Goal: Task Accomplishment & Management: Complete application form

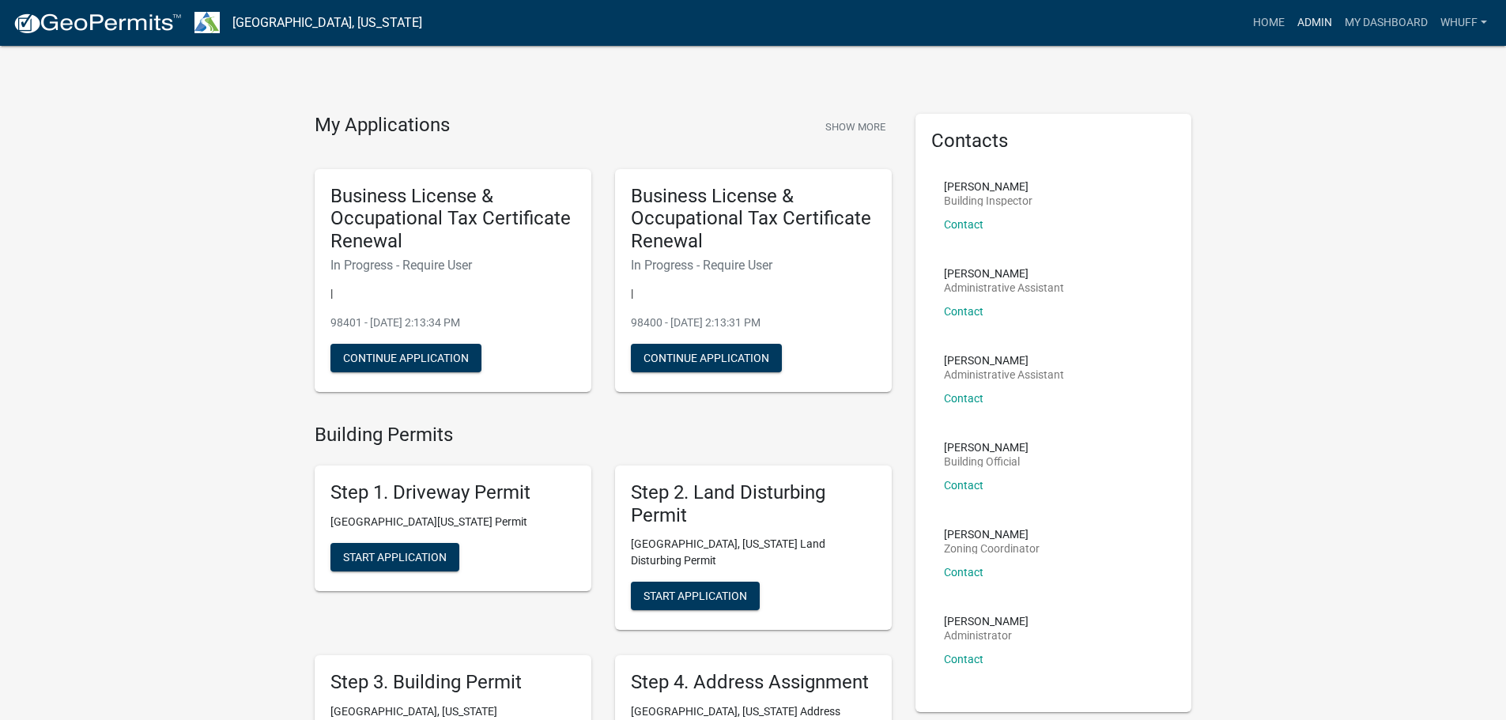
click at [1299, 17] on link "Admin" at bounding box center [1314, 23] width 47 height 30
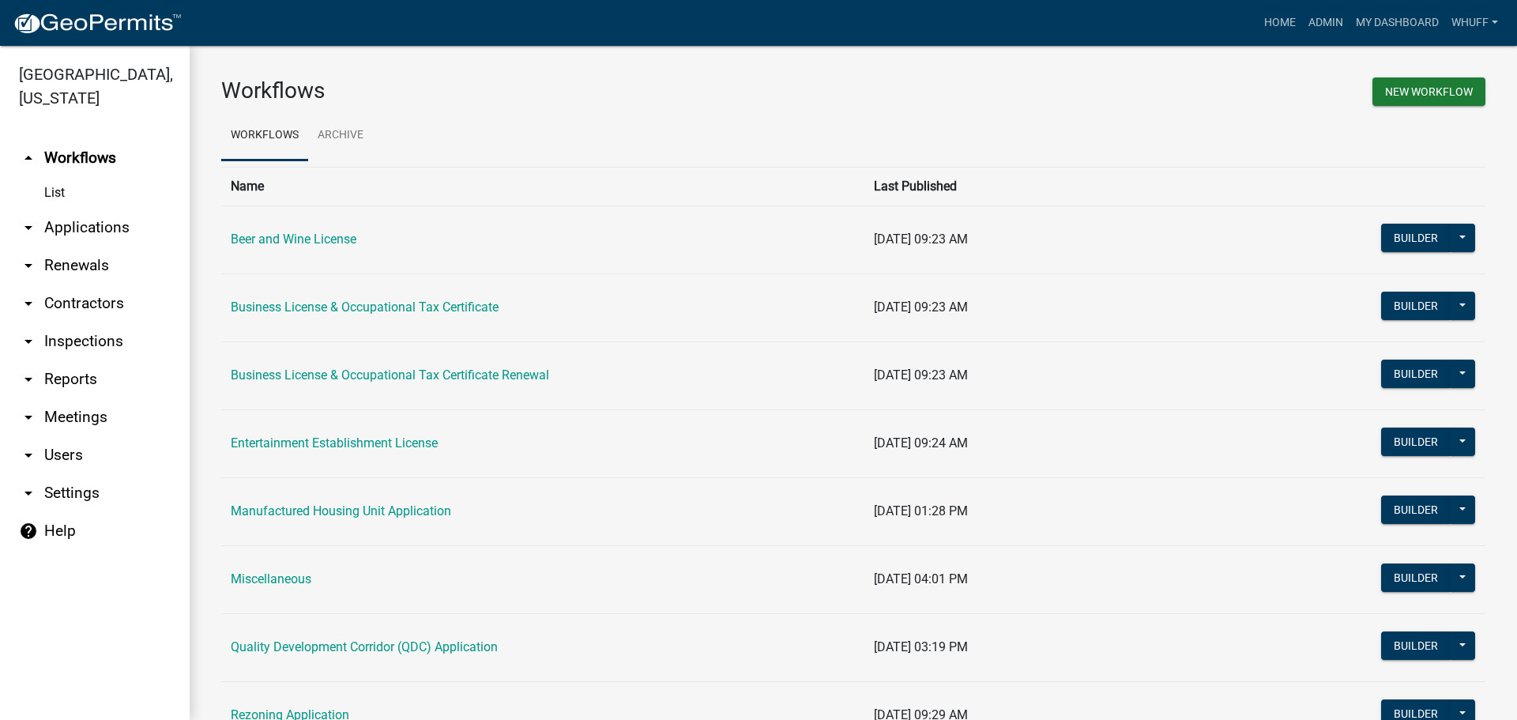
click at [100, 209] on link "arrow_drop_down Applications" at bounding box center [95, 228] width 190 height 38
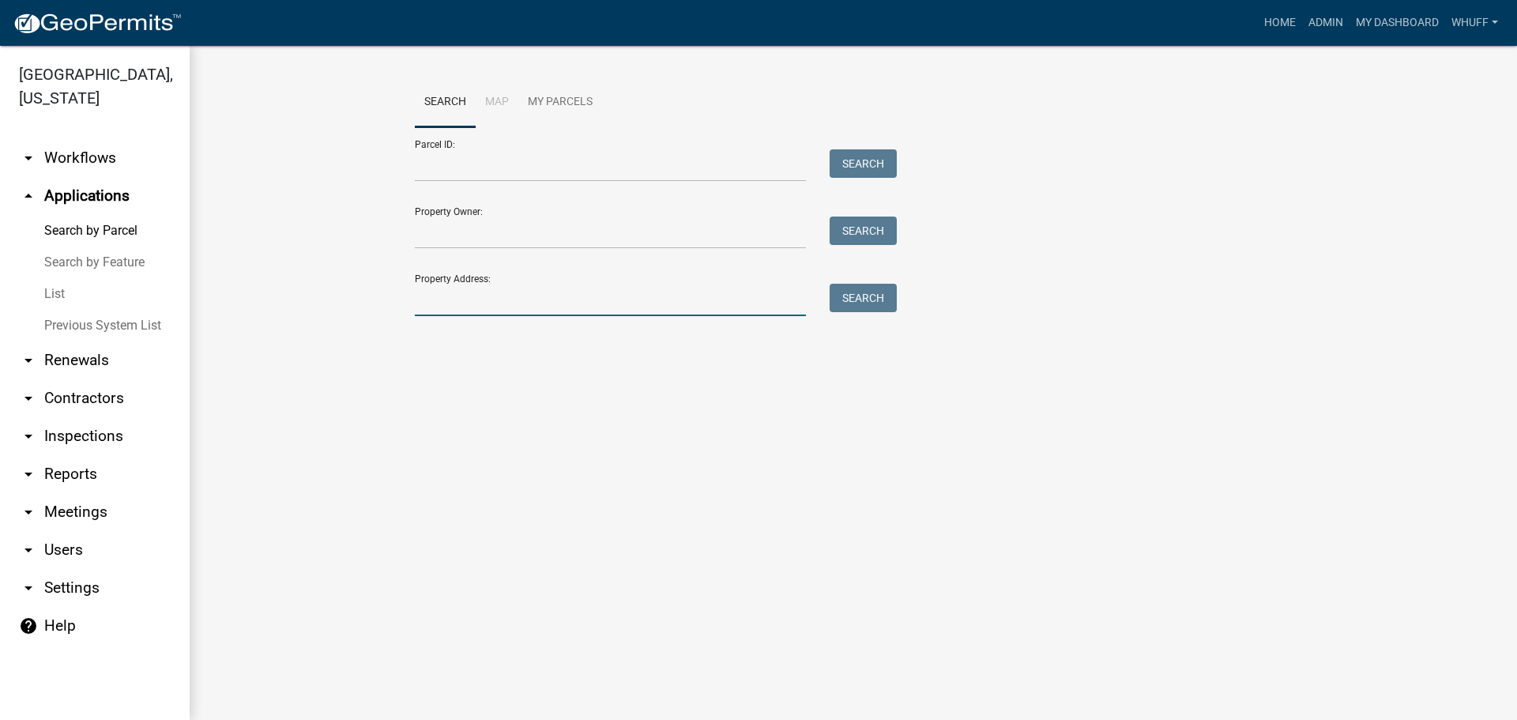
click at [454, 304] on input "Property Address:" at bounding box center [610, 300] width 391 height 32
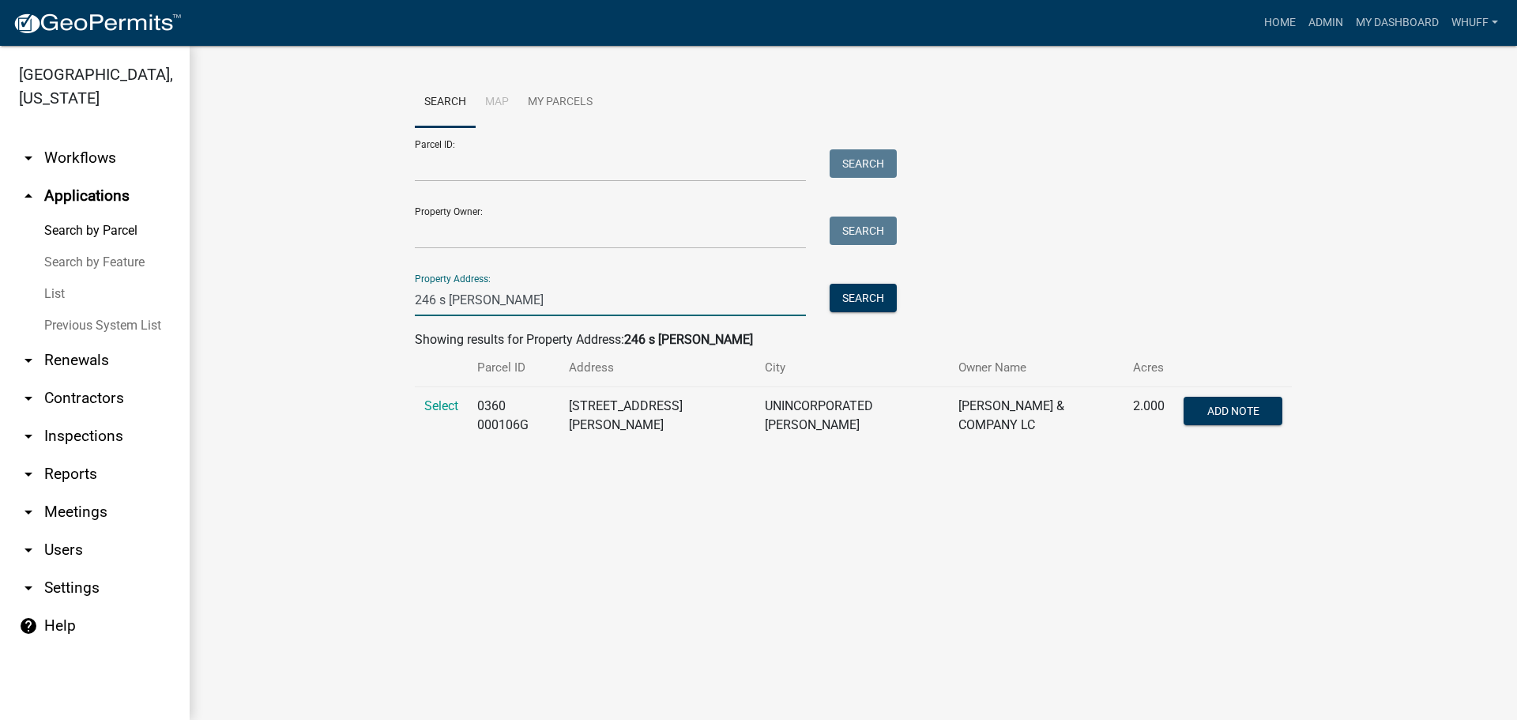
type input "246 s smith"
click at [422, 405] on td "Select" at bounding box center [441, 416] width 53 height 58
click at [441, 405] on span "Select" at bounding box center [441, 405] width 34 height 15
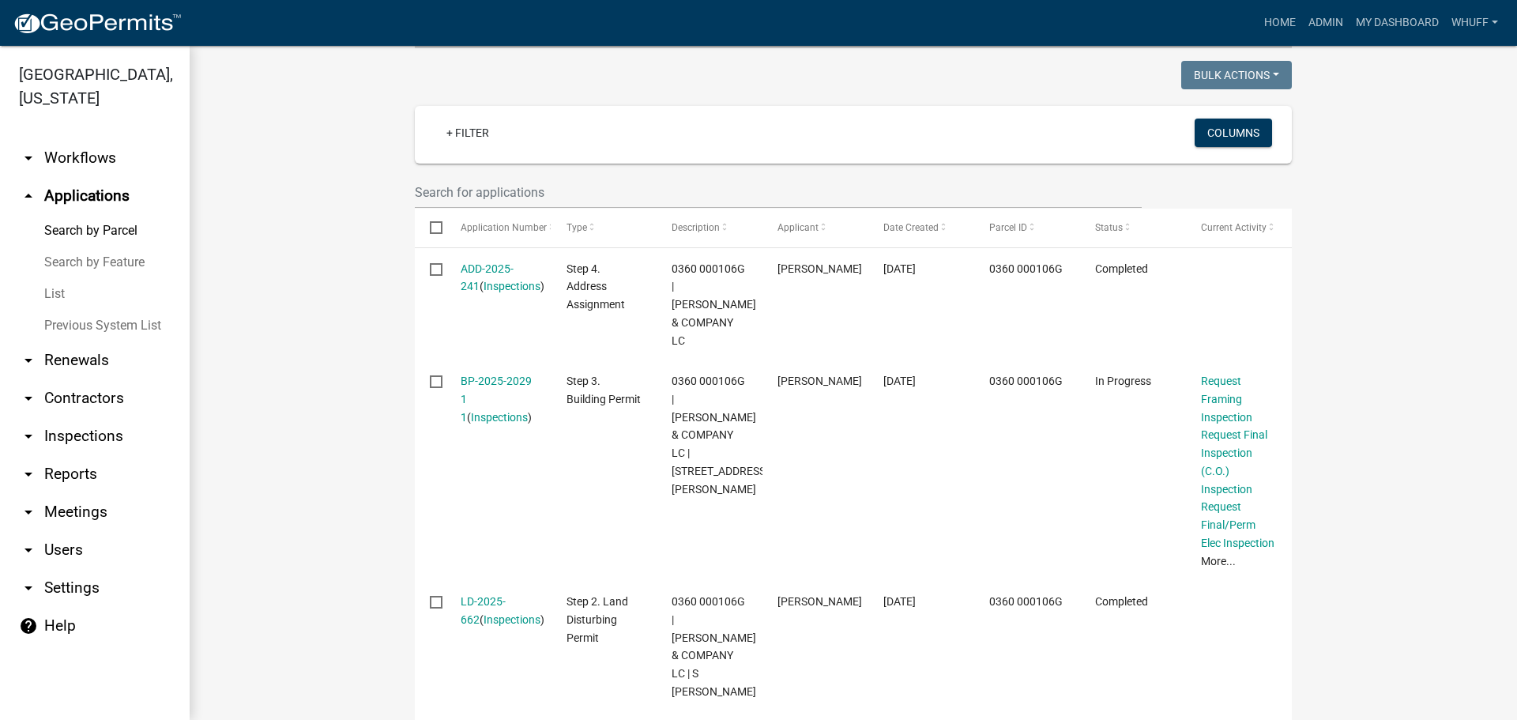
scroll to position [398, 0]
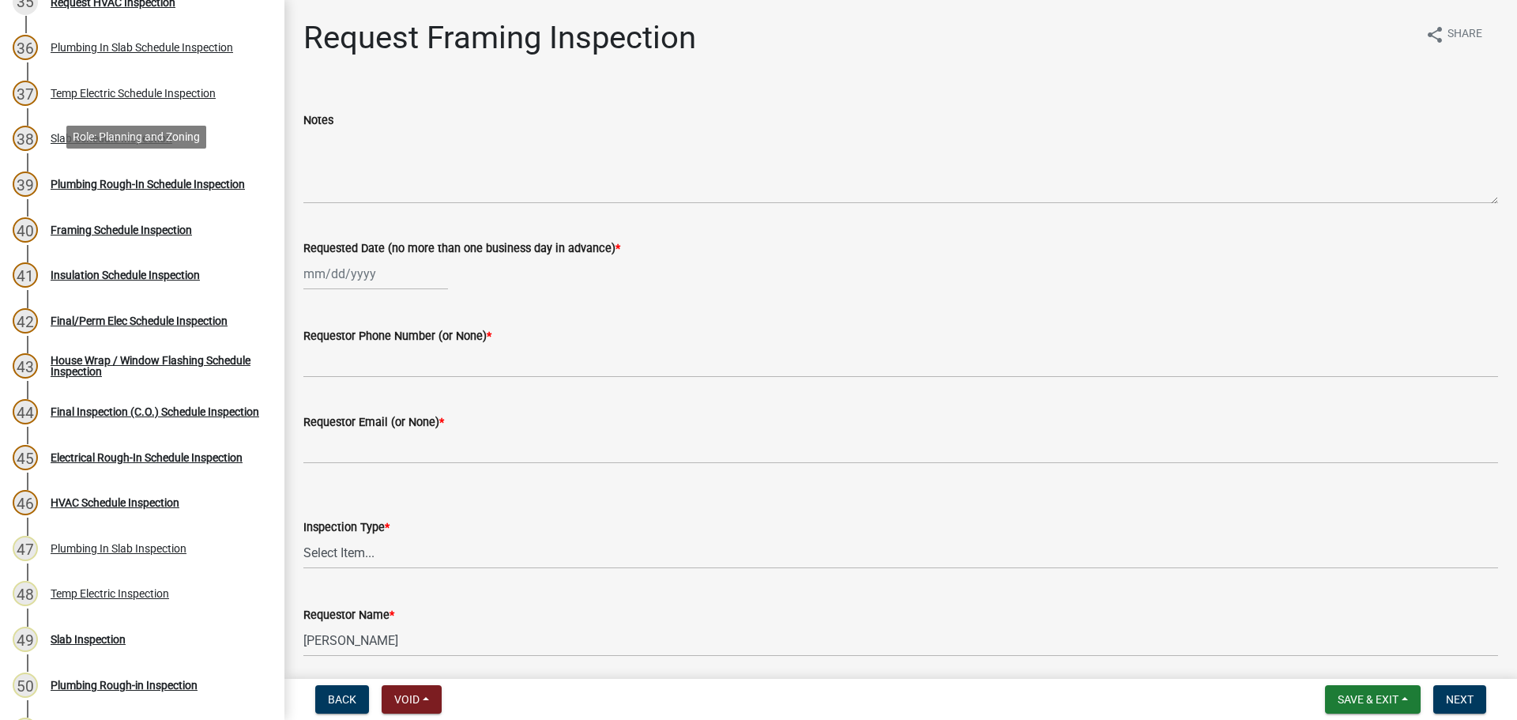
scroll to position [1818, 0]
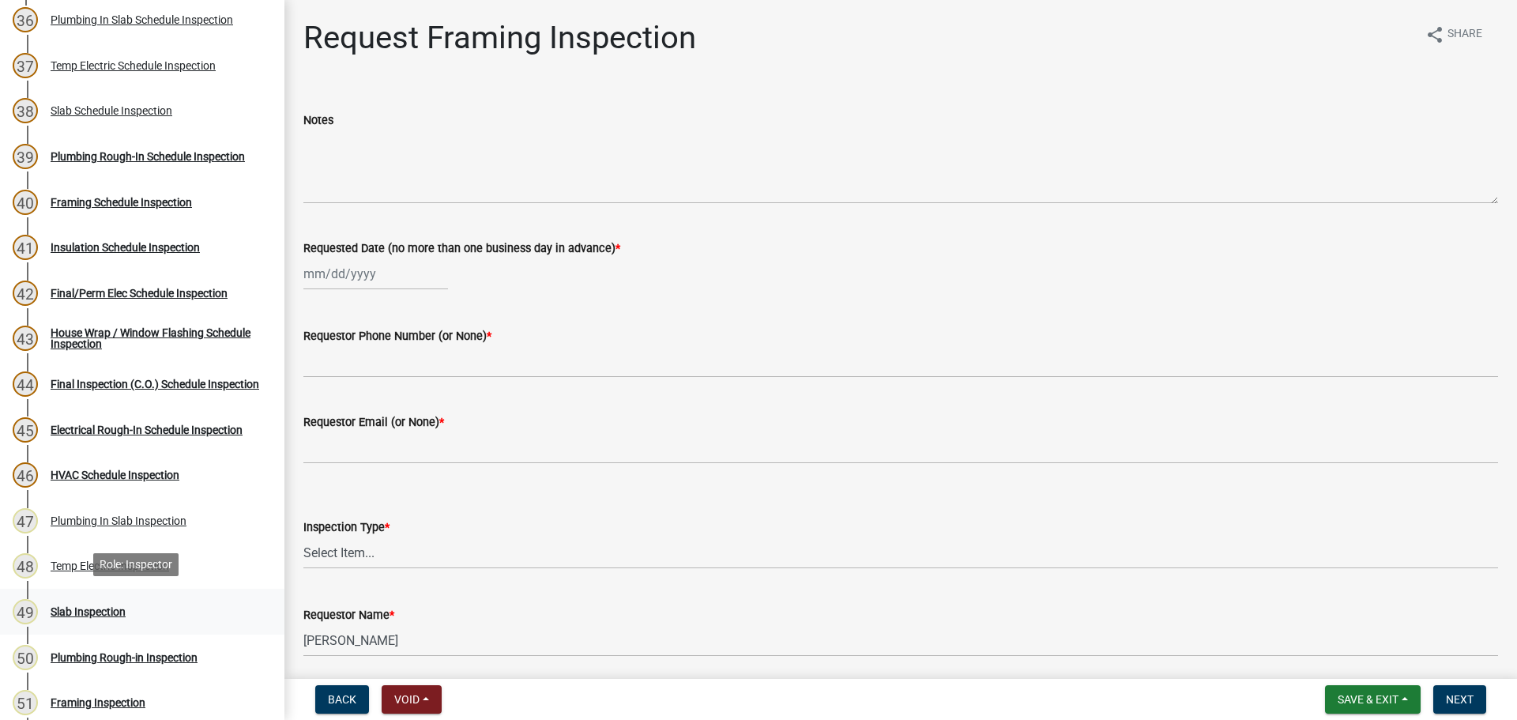
click at [85, 601] on div "49 Slab Inspection" at bounding box center [136, 611] width 247 height 25
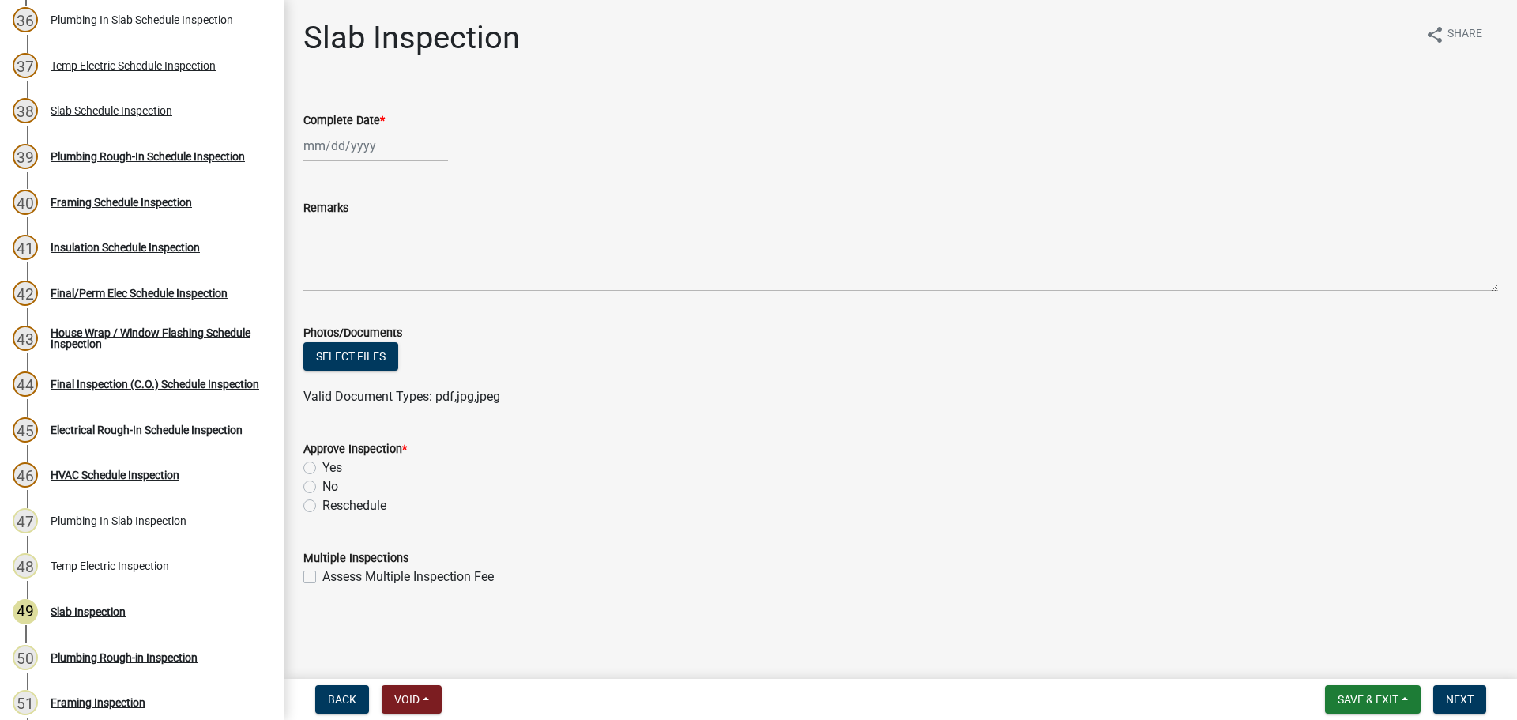
click at [364, 136] on div at bounding box center [375, 146] width 145 height 32
select select "9"
select select "2025"
click at [389, 255] on div "11" at bounding box center [395, 255] width 25 height 25
type input "[DATE]"
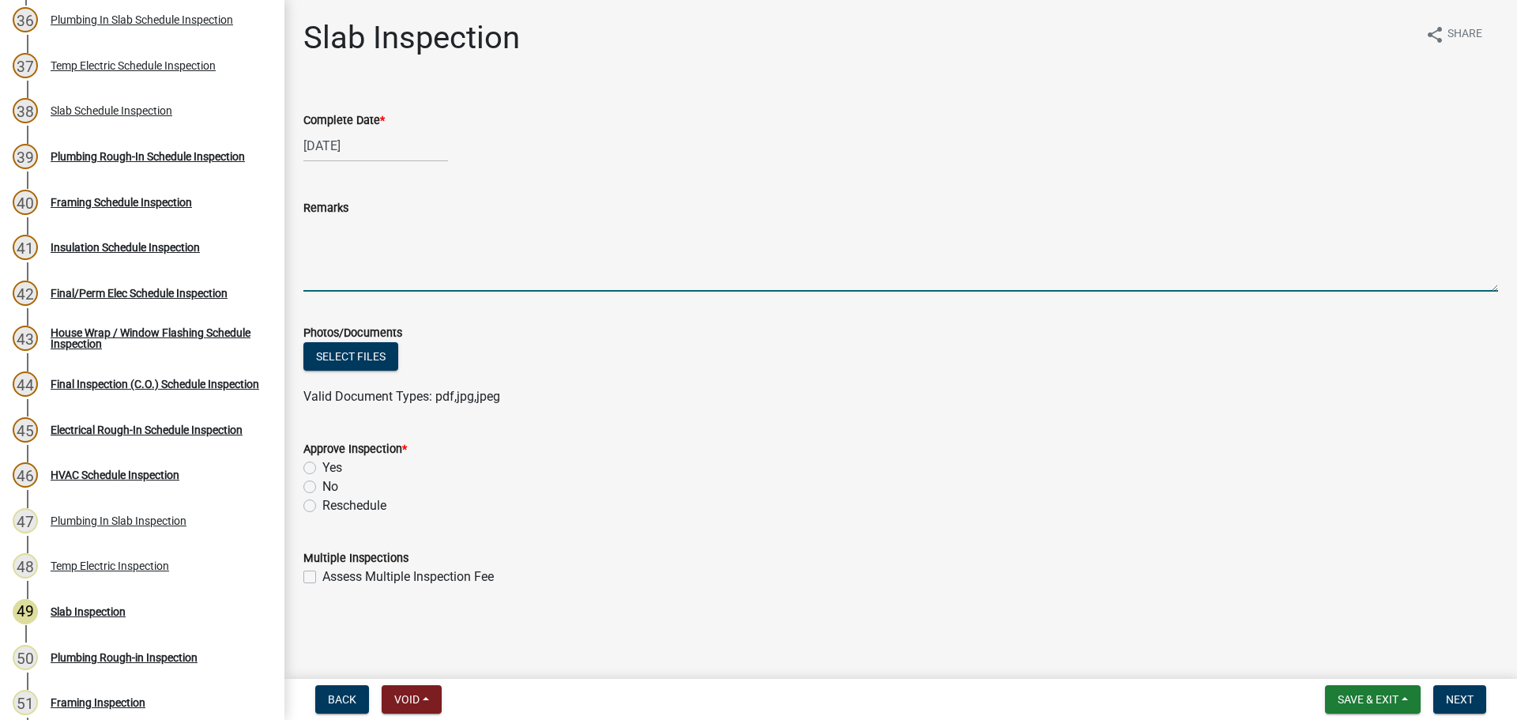
click at [386, 233] on textarea "Remarks" at bounding box center [900, 254] width 1195 height 74
type textarea "-Footings too shallow throughout."
click at [322, 487] on label "No" at bounding box center [330, 486] width 16 height 19
click at [322, 487] on input "No" at bounding box center [327, 482] width 10 height 10
radio input "true"
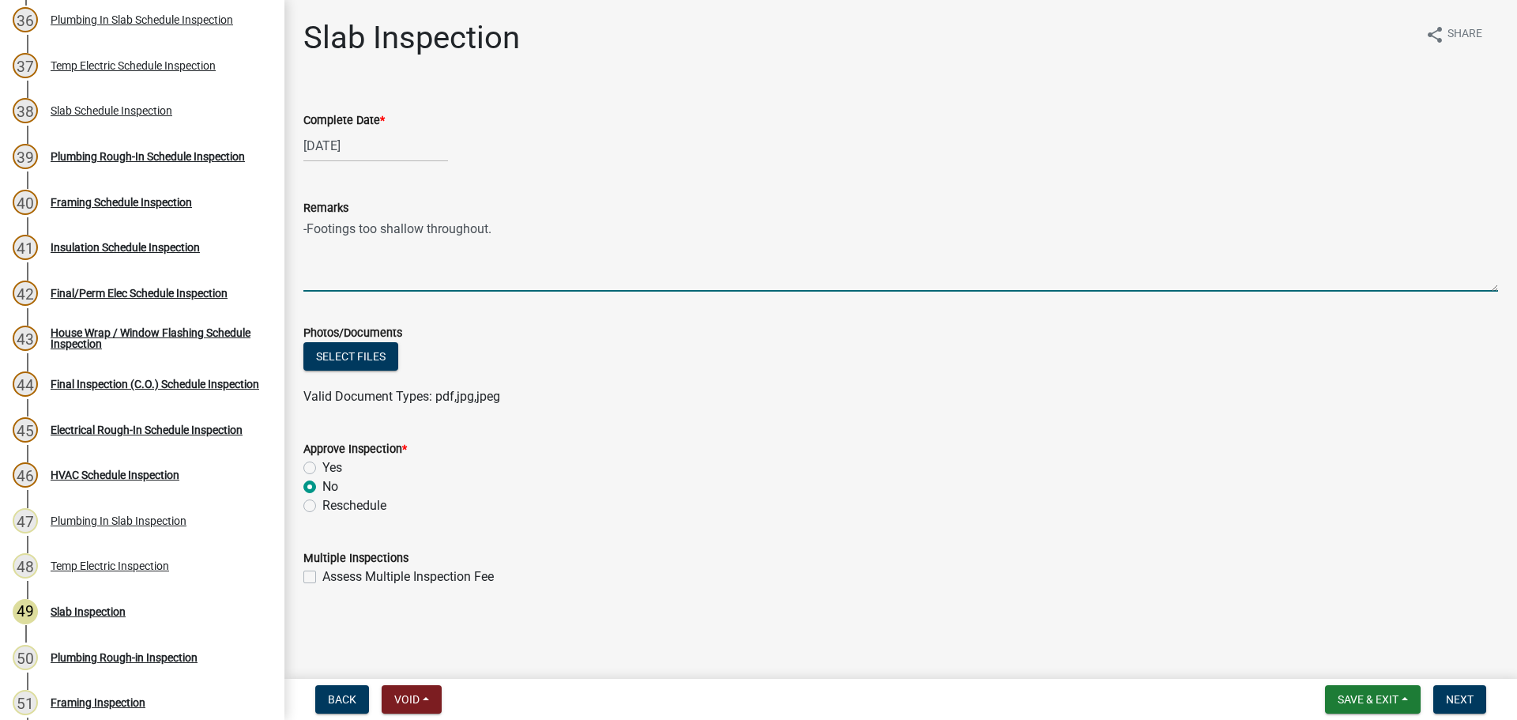
click at [496, 230] on textarea "-Footings too shallow throughout." at bounding box center [900, 254] width 1195 height 74
type textarea "-Footings too shallow throughout"
click at [971, 453] on div "Approve Inspection *" at bounding box center [900, 448] width 1195 height 19
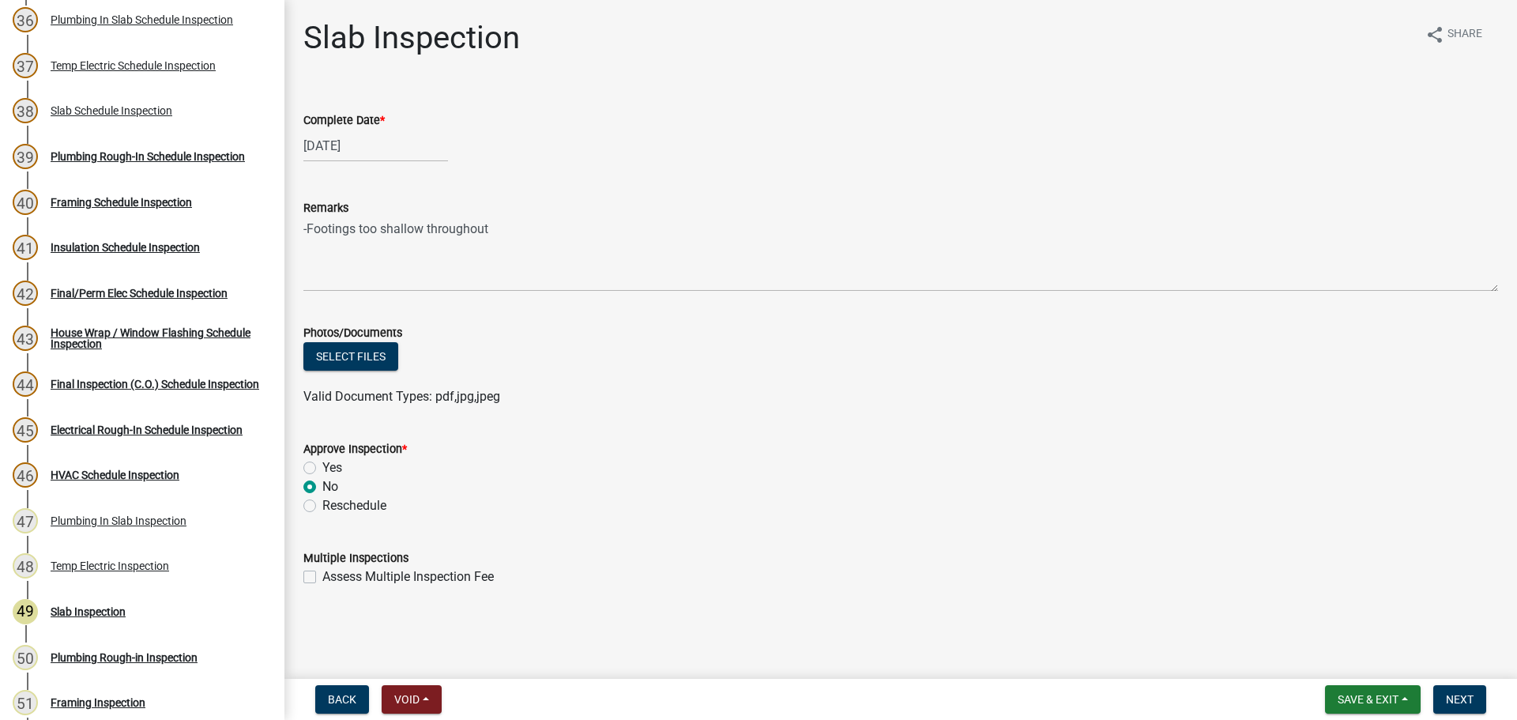
click at [1291, 469] on div "Yes" at bounding box center [900, 467] width 1195 height 19
click at [1473, 703] on span "Next" at bounding box center [1460, 699] width 28 height 13
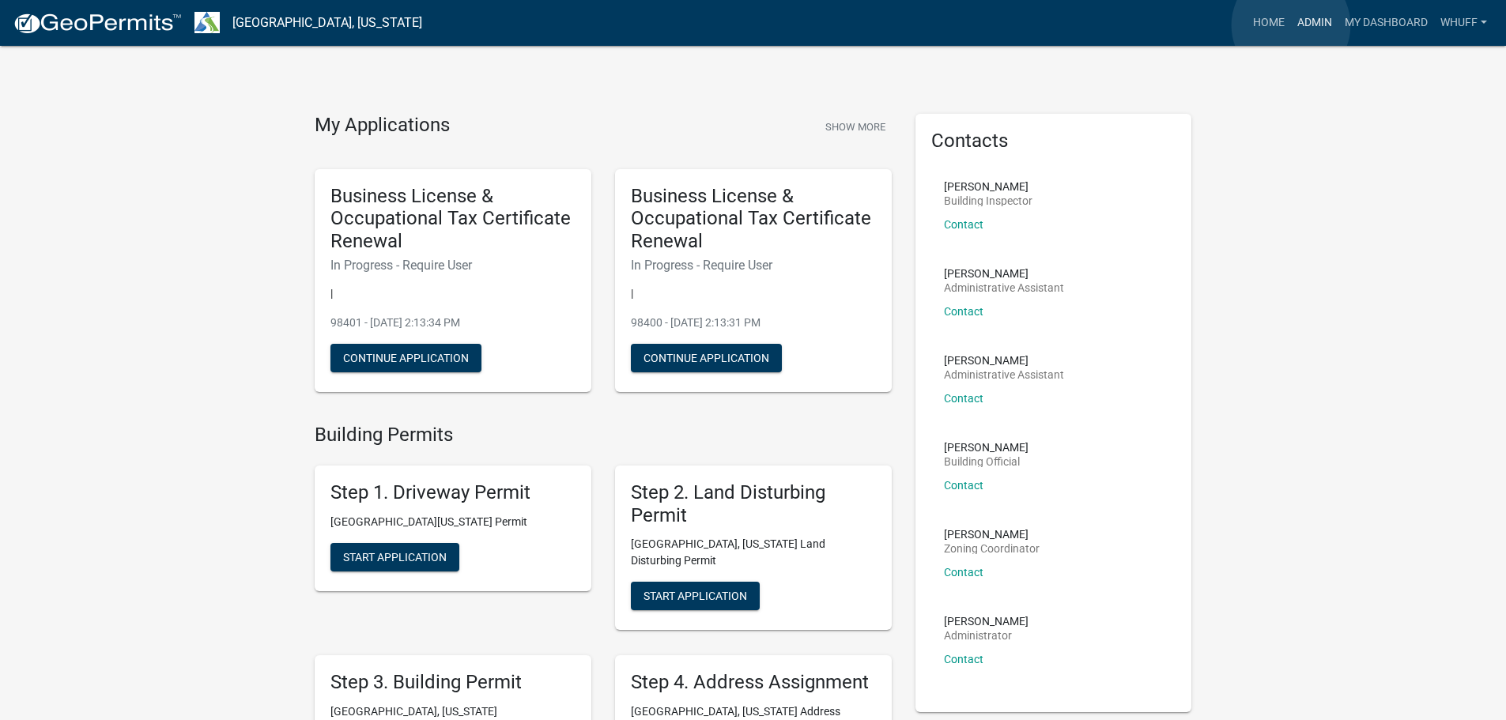
click at [1291, 25] on link "Admin" at bounding box center [1314, 23] width 47 height 30
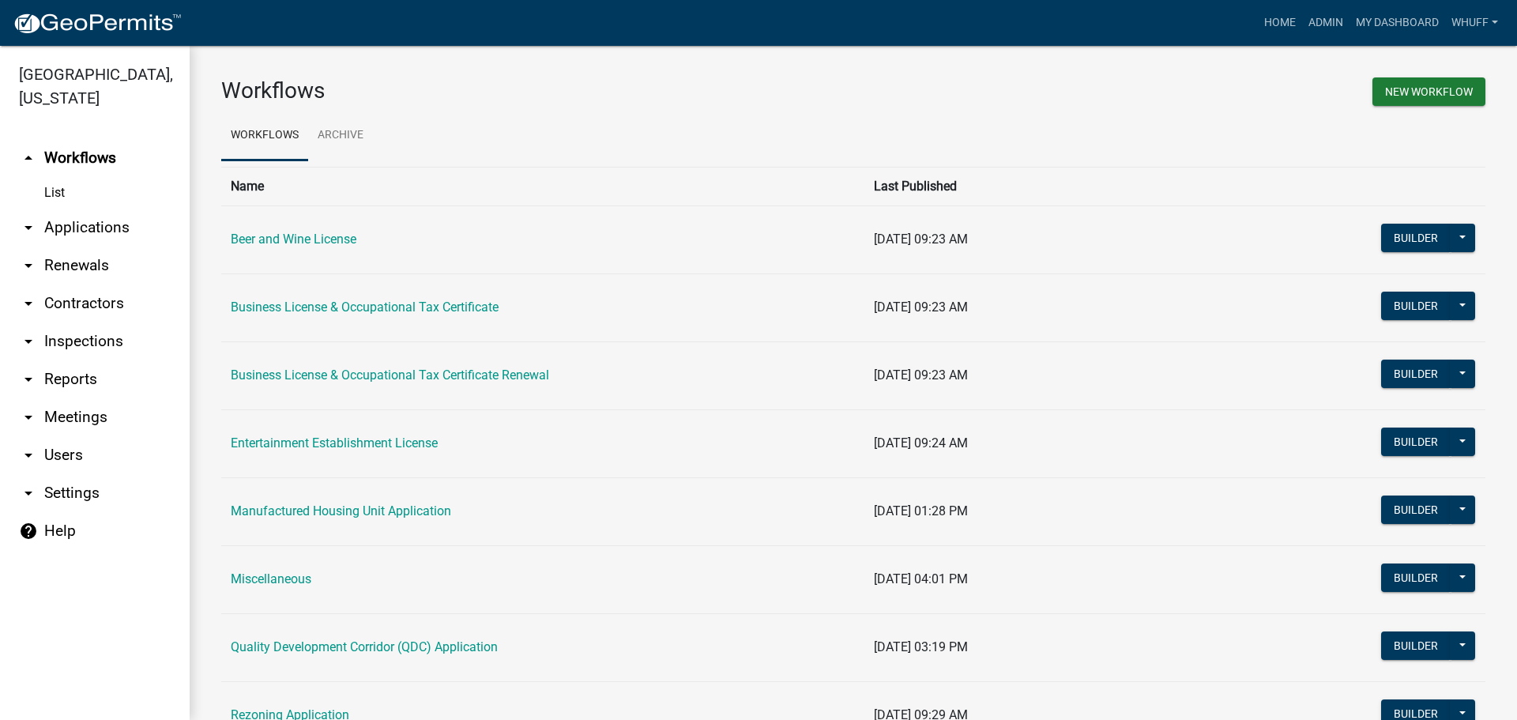
click at [98, 210] on link "arrow_drop_down Applications" at bounding box center [95, 228] width 190 height 38
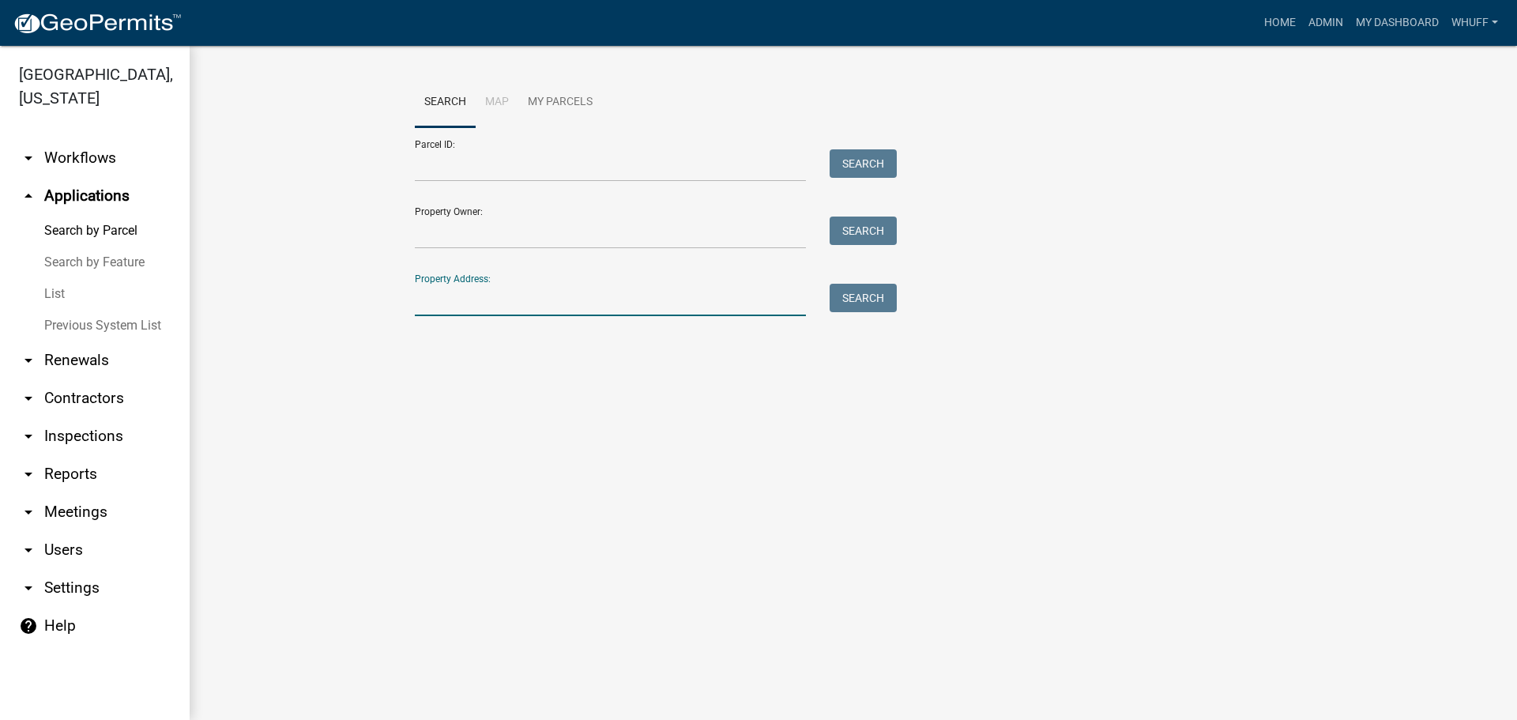
click at [469, 309] on input "Property Address:" at bounding box center [610, 300] width 391 height 32
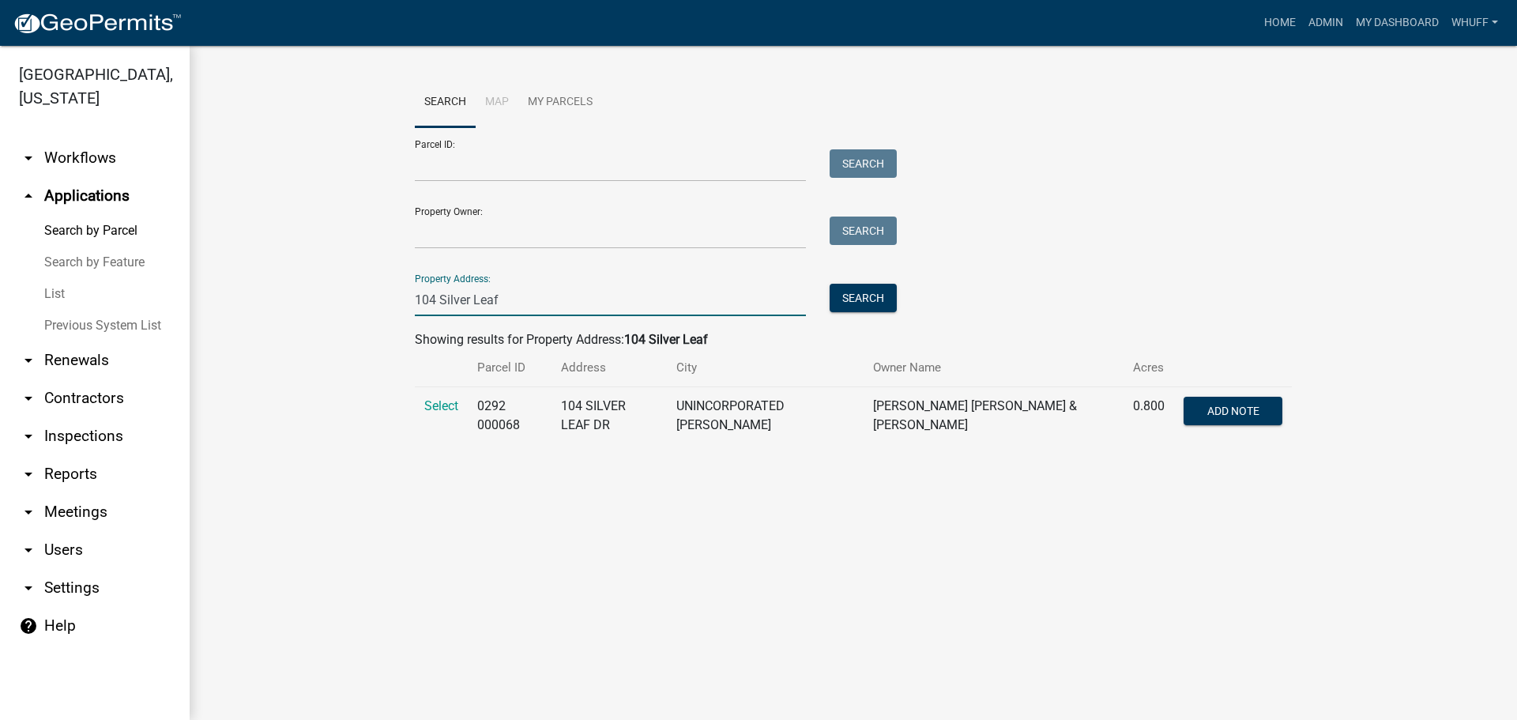
type input "104 Silver Leaf"
click at [639, 553] on main "Search Map My Parcels Parcel ID: Search Property Owner: Search Property Address…" at bounding box center [854, 383] width 1328 height 674
click at [442, 407] on span "Select" at bounding box center [441, 405] width 34 height 15
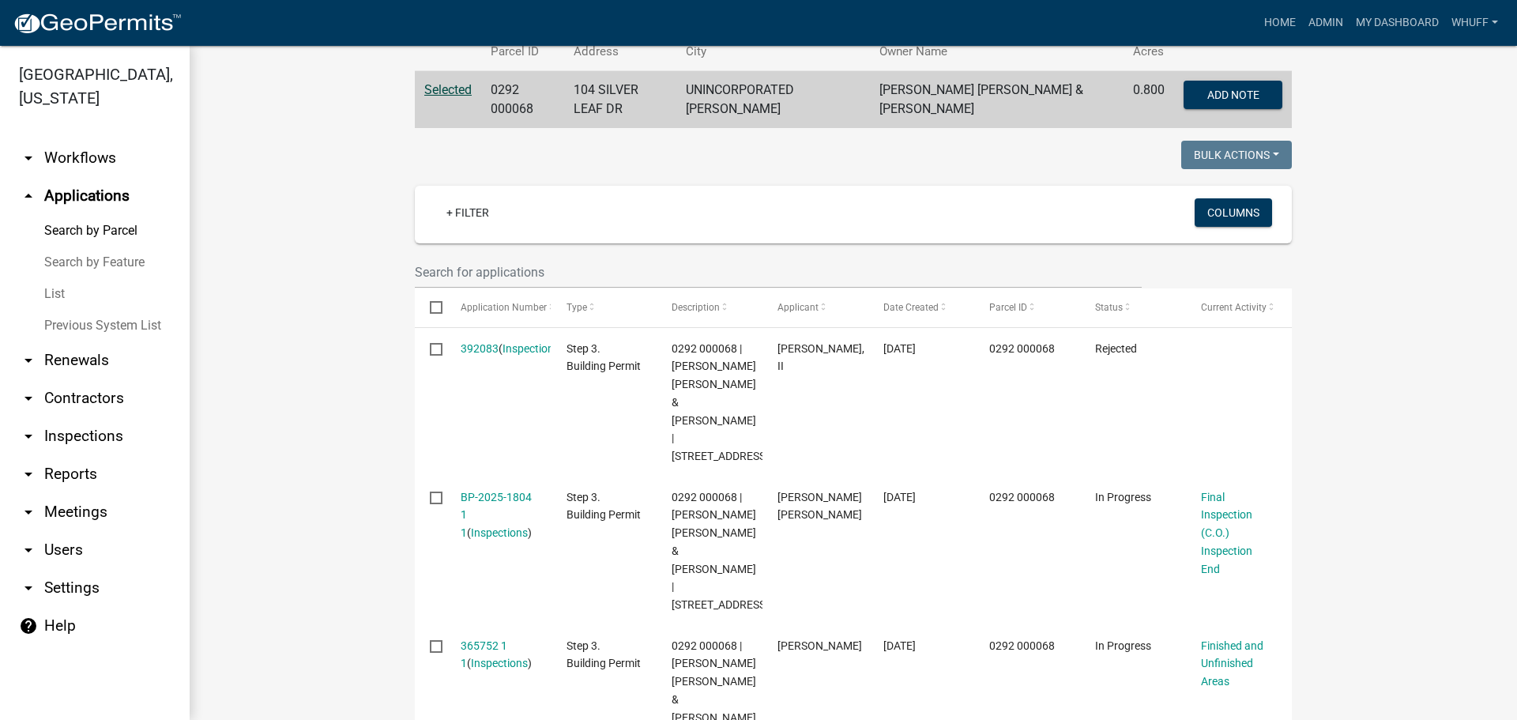
scroll to position [395, 0]
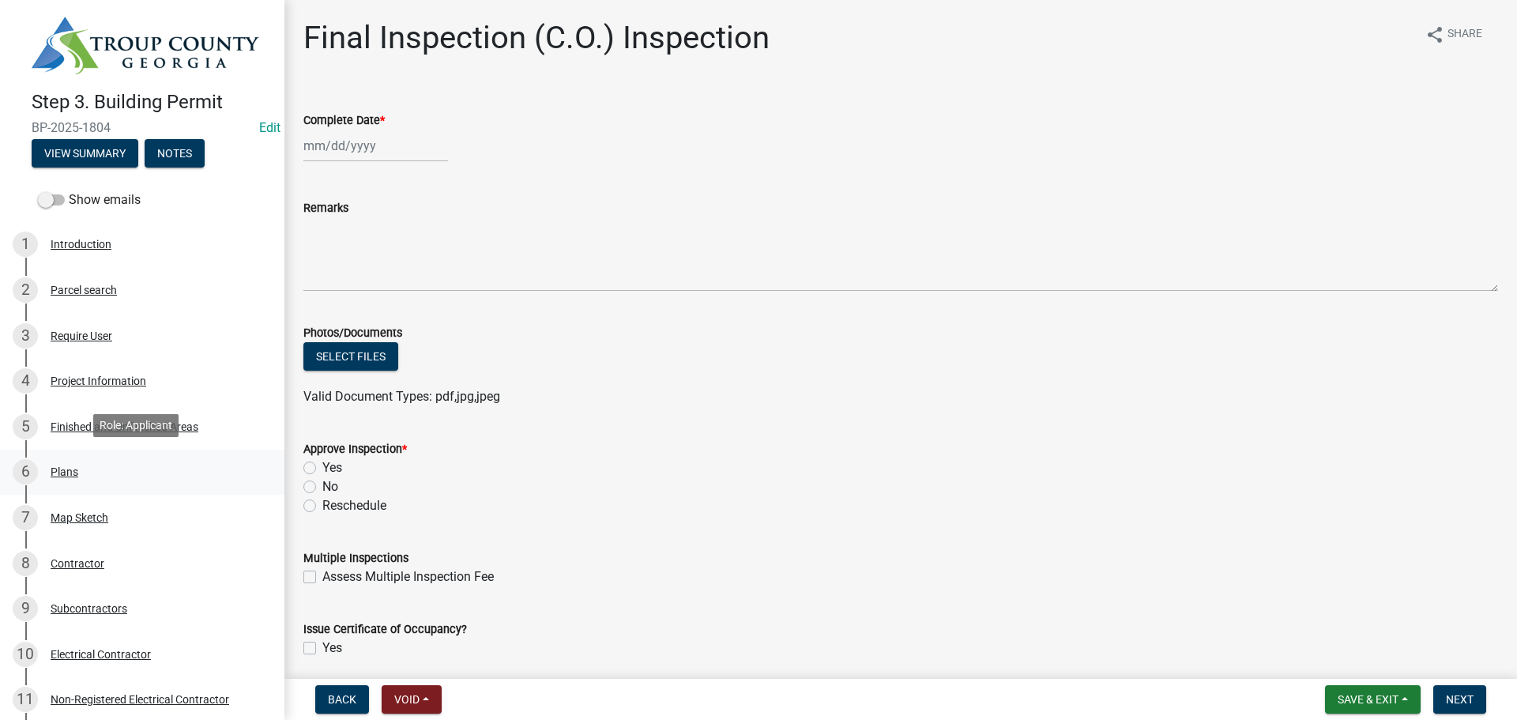
click at [53, 469] on div "Plans" at bounding box center [65, 471] width 28 height 11
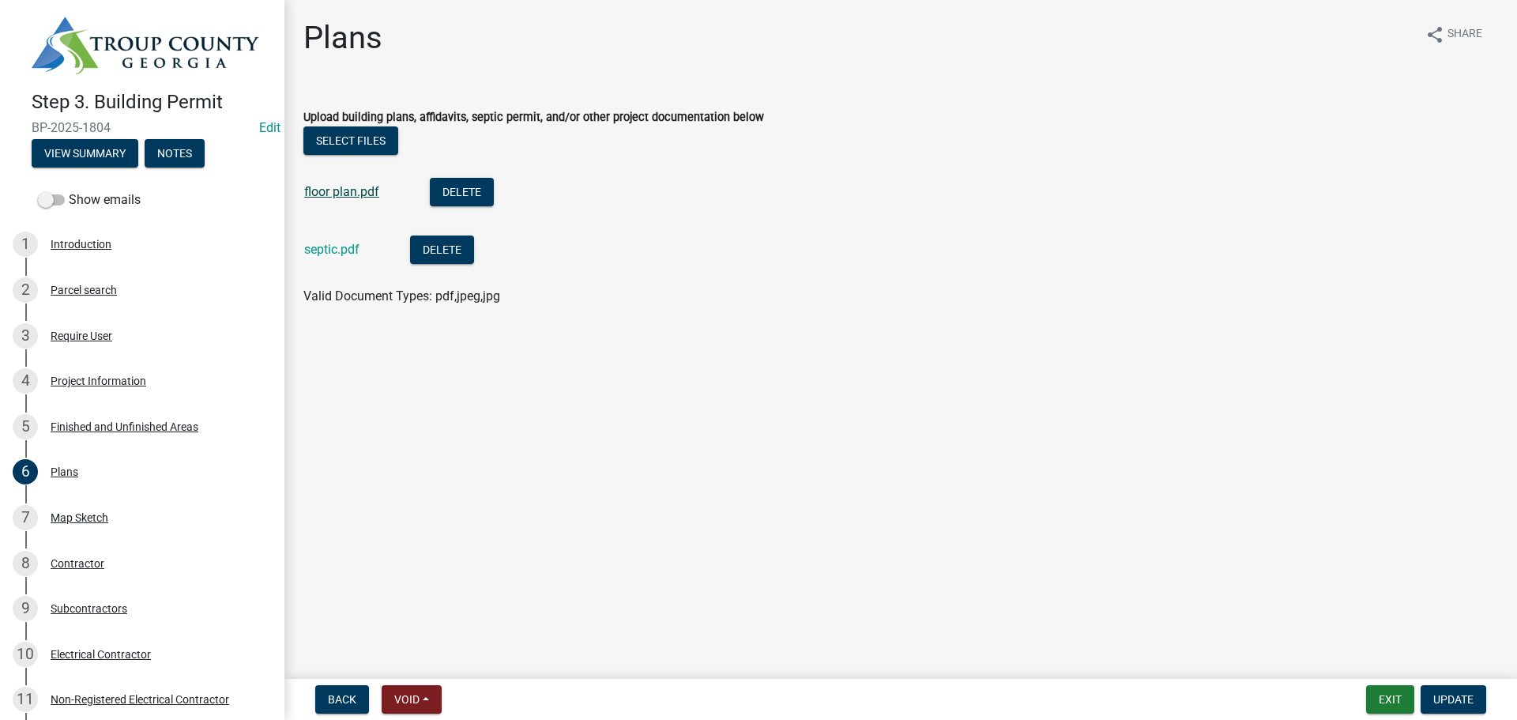
click at [346, 194] on link "floor plan.pdf" at bounding box center [341, 191] width 75 height 15
click at [330, 247] on link "septic.pdf" at bounding box center [331, 249] width 55 height 15
